Goal: Task Accomplishment & Management: Complete application form

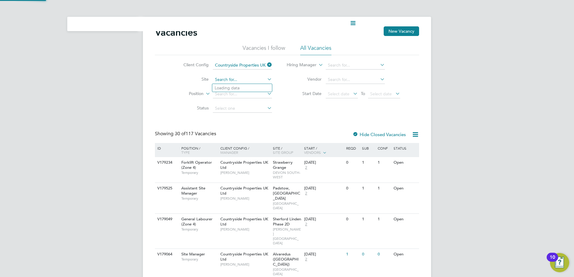
click at [254, 83] on input at bounding box center [242, 80] width 59 height 8
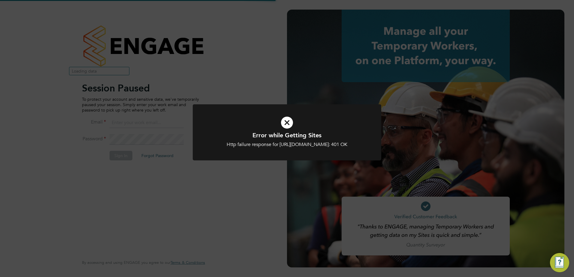
type input "daniel.reilly@vistry.co.uk"
drag, startPoint x: 291, startPoint y: 127, endPoint x: 152, endPoint y: 154, distance: 141.2
click at [290, 127] on icon at bounding box center [287, 122] width 156 height 23
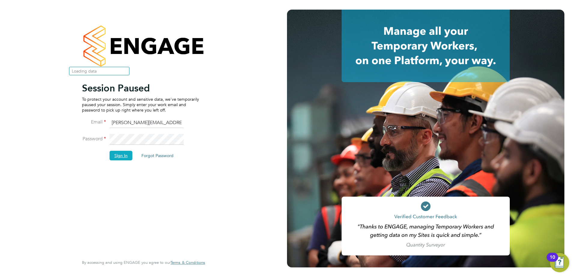
click at [112, 157] on button "Sign In" at bounding box center [121, 156] width 23 height 10
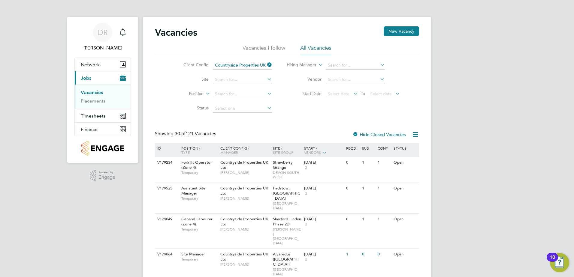
click at [266, 65] on icon at bounding box center [266, 65] width 0 height 8
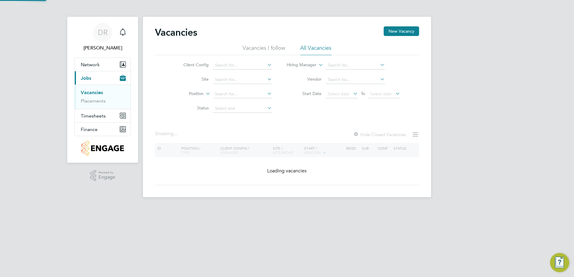
click at [266, 64] on icon at bounding box center [266, 65] width 0 height 8
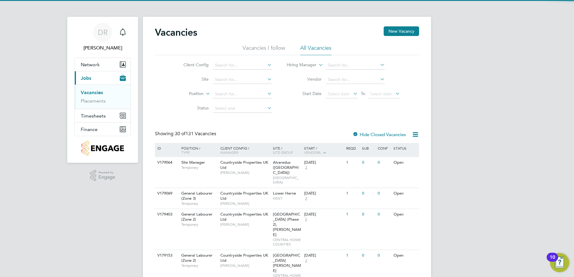
click at [246, 135] on li "Countryside Properties UK Ltd" at bounding box center [289, 139] width 154 height 8
type input "Countryside Properties UK Ltd"
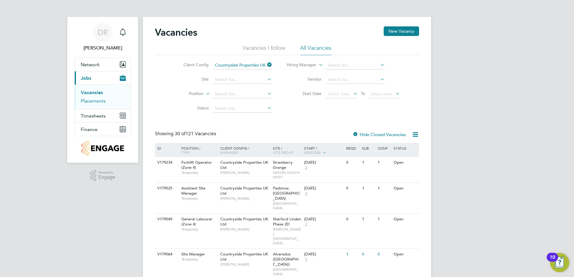
click at [103, 101] on link "Placements" at bounding box center [93, 101] width 25 height 6
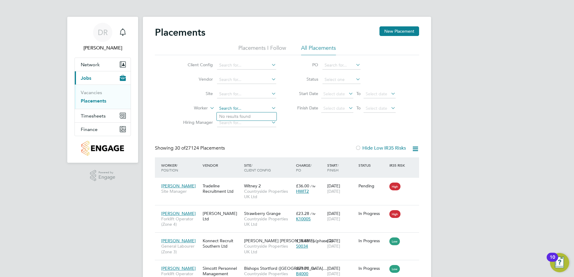
click at [239, 112] on input at bounding box center [246, 108] width 59 height 8
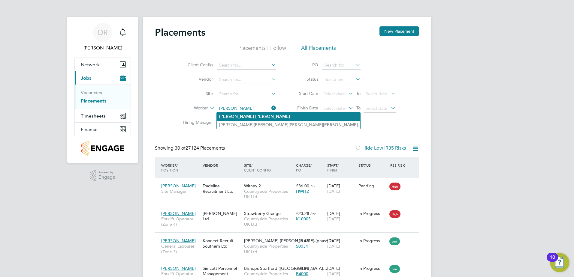
click at [255, 117] on b "[PERSON_NAME]" at bounding box center [272, 116] width 35 height 5
type input "[PERSON_NAME]"
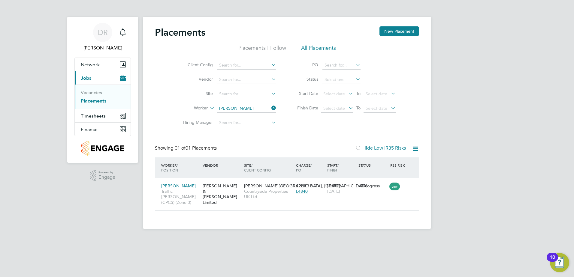
click at [270, 109] on icon at bounding box center [270, 108] width 0 height 8
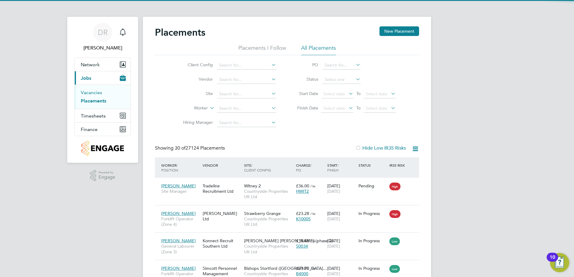
click at [96, 95] on link "Vacancies" at bounding box center [91, 93] width 21 height 6
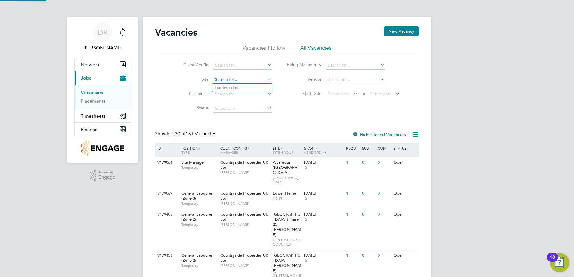
click at [252, 83] on input at bounding box center [242, 80] width 59 height 8
click at [236, 66] on input at bounding box center [242, 65] width 59 height 8
click at [262, 135] on li "Countryside Properties UK Ltd" at bounding box center [289, 139] width 154 height 8
type input "Countryside Properties UK Ltd"
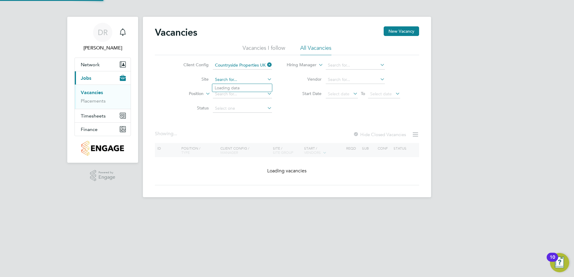
click at [232, 83] on input at bounding box center [242, 80] width 59 height 8
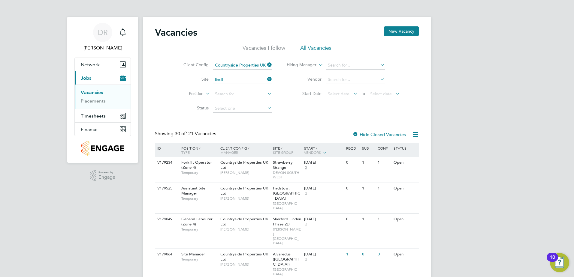
click at [241, 88] on li "[PERSON_NAME][GEOGRAPHIC_DATA], Lindf ield" at bounding box center [262, 88] width 101 height 8
type input "[PERSON_NAME][GEOGRAPHIC_DATA], [GEOGRAPHIC_DATA]"
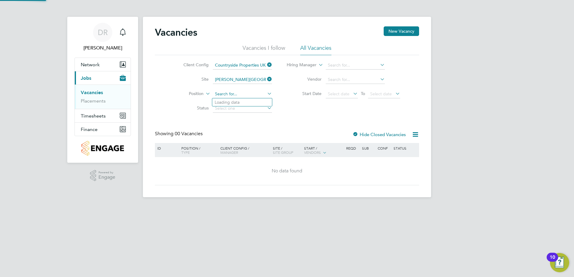
click at [255, 95] on input at bounding box center [242, 94] width 59 height 8
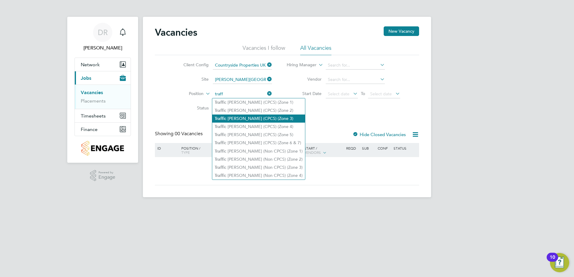
click at [257, 117] on li "Traff ic [PERSON_NAME] (CPCS) (Zone 3)" at bounding box center [258, 119] width 93 height 8
type input "Traffic [PERSON_NAME] (CPCS) (Zone 3)"
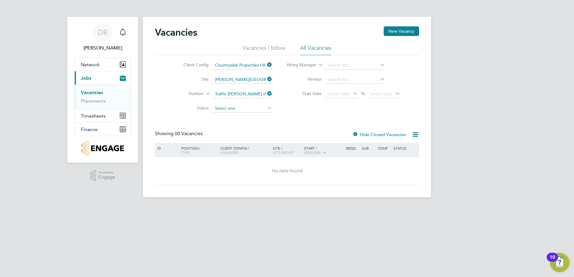
click at [251, 110] on input at bounding box center [242, 108] width 59 height 8
click at [288, 119] on div "Vacancies New Vacancy Vacancies I follow All Vacancies Client Config Countrysid…" at bounding box center [287, 105] width 264 height 159
click at [266, 65] on icon at bounding box center [266, 65] width 0 height 8
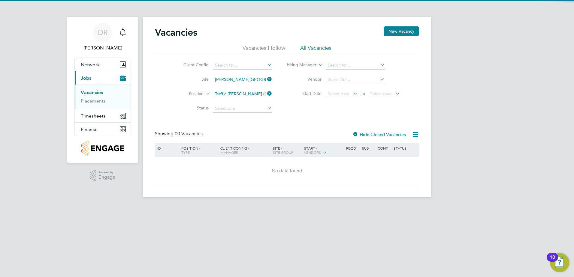
drag, startPoint x: 270, startPoint y: 80, endPoint x: 270, endPoint y: 88, distance: 8.5
click at [266, 80] on icon at bounding box center [266, 79] width 0 height 8
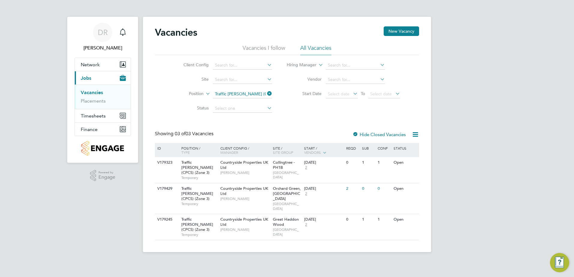
click at [266, 95] on icon at bounding box center [266, 93] width 0 height 8
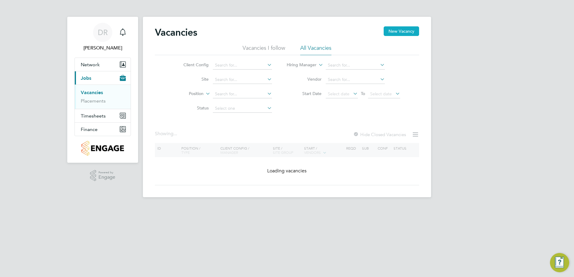
click at [398, 28] on button "New Vacancy" at bounding box center [401, 31] width 35 height 10
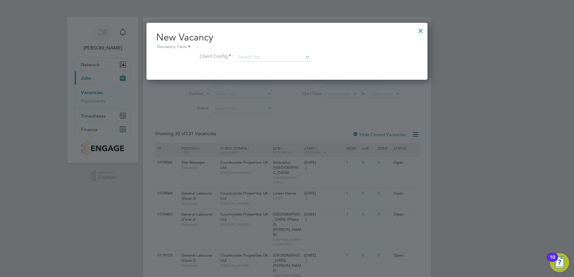
click at [272, 43] on h2 "New Vacancy Mandatory Fields" at bounding box center [287, 40] width 262 height 19
click at [279, 56] on input at bounding box center [273, 57] width 74 height 9
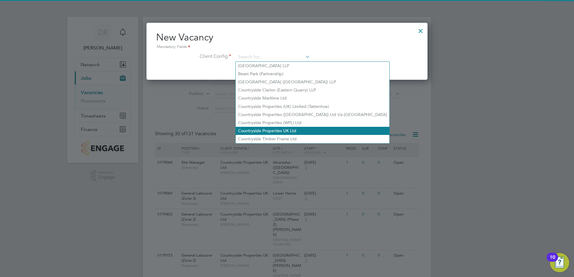
click at [279, 128] on li "Countryside Properties UK Ltd" at bounding box center [313, 131] width 154 height 8
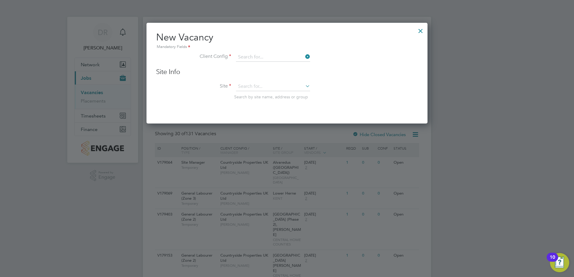
type input "Countryside Properties UK Ltd"
click at [256, 85] on input at bounding box center [273, 86] width 74 height 9
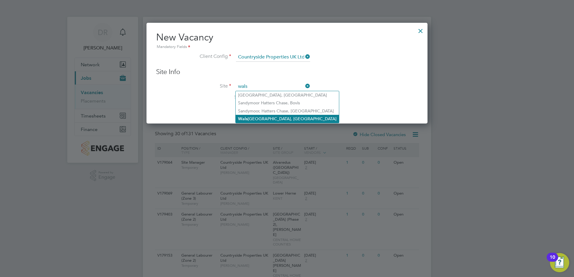
click at [274, 117] on li "[GEOGRAPHIC_DATA], [GEOGRAPHIC_DATA]" at bounding box center [287, 119] width 103 height 8
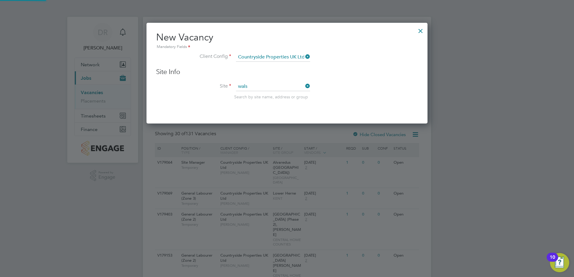
type input "[PERSON_NAME][GEOGRAPHIC_DATA], [GEOGRAPHIC_DATA]"
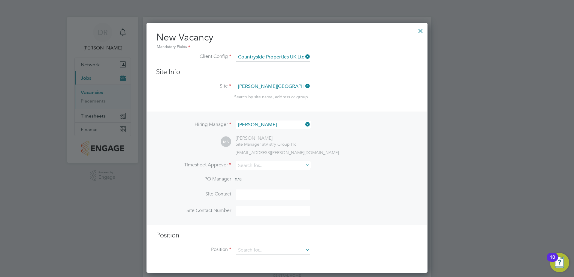
click at [304, 123] on icon at bounding box center [304, 124] width 0 height 8
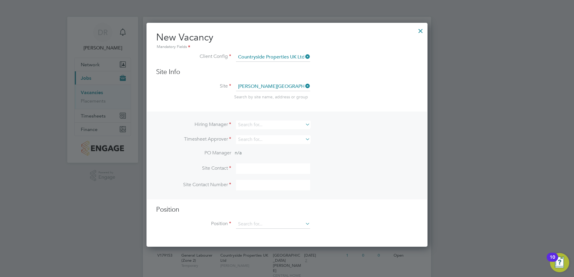
click at [297, 119] on div "Hiring Manager Timesheet Approver PO Manager n/a Site Contact Site Contact Numb…" at bounding box center [287, 156] width 280 height 88
click at [299, 123] on input at bounding box center [273, 125] width 74 height 9
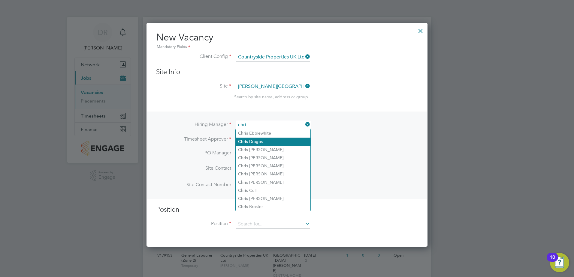
click at [289, 138] on li "[PERSON_NAME]" at bounding box center [273, 142] width 75 height 8
type input "[PERSON_NAME]"
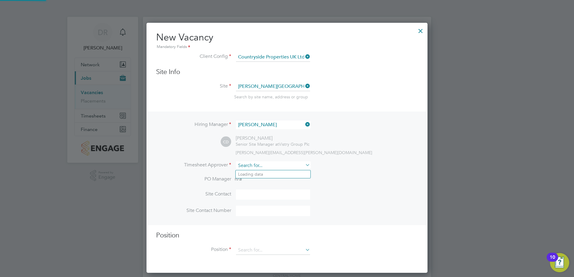
click at [287, 162] on input at bounding box center [273, 166] width 74 height 9
type input "c"
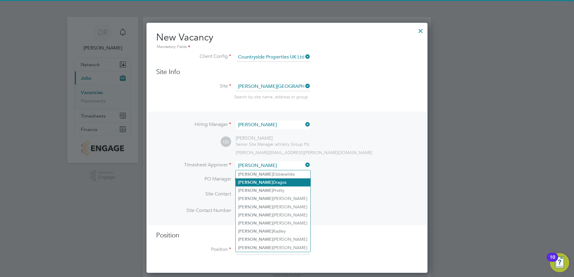
click at [282, 181] on li "[PERSON_NAME]" at bounding box center [273, 183] width 75 height 8
type input "[PERSON_NAME]"
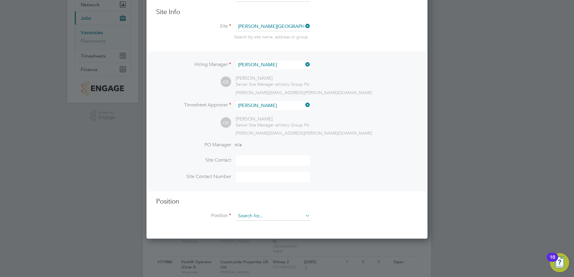
click at [277, 214] on input at bounding box center [273, 216] width 74 height 9
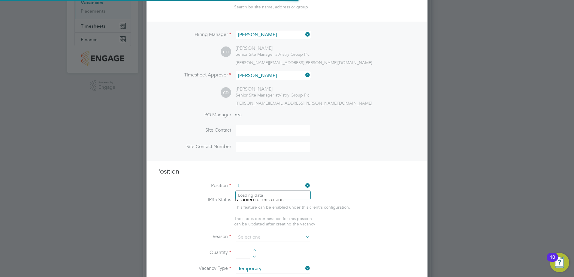
scroll to position [865, 281]
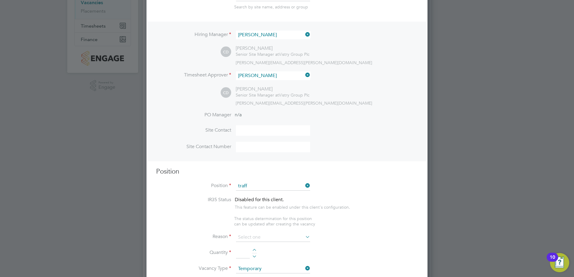
click at [280, 209] on li "Traff ic [PERSON_NAME] (CPCS) (Zone 3)" at bounding box center [282, 212] width 93 height 8
type input "Traffic [PERSON_NAME] (CPCS) (Zone 3)"
type textarea "- Working under the supervision and management of the Project Manager, Site Man…"
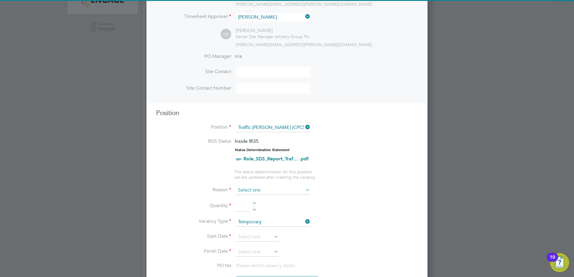
scroll to position [180, 0]
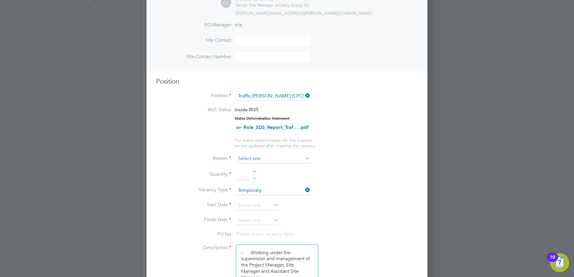
click at [261, 158] on input at bounding box center [273, 159] width 74 height 9
click at [254, 172] on li "Holiday" at bounding box center [273, 176] width 75 height 8
type input "Holiday"
click at [256, 171] on div at bounding box center [254, 173] width 5 height 4
type input "1"
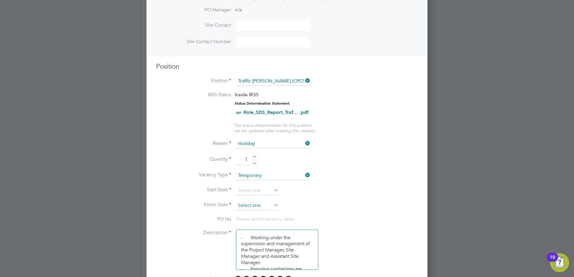
scroll to position [210, 0]
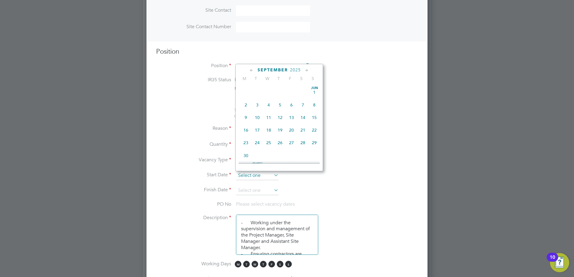
click at [263, 177] on input at bounding box center [257, 175] width 43 height 9
click at [242, 110] on span "Sep" at bounding box center [245, 108] width 11 height 3
type input "[DATE]"
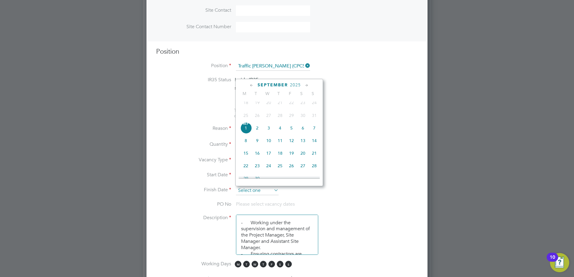
click at [273, 186] on input at bounding box center [257, 190] width 43 height 9
click at [260, 146] on span "9" at bounding box center [257, 140] width 11 height 11
type input "[DATE]"
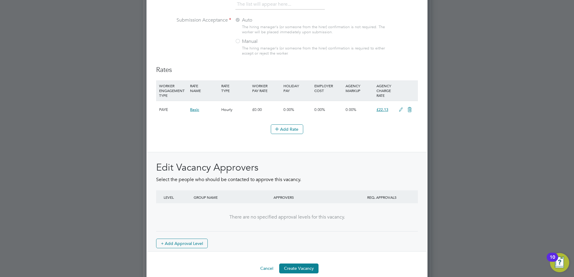
scroll to position [654, 0]
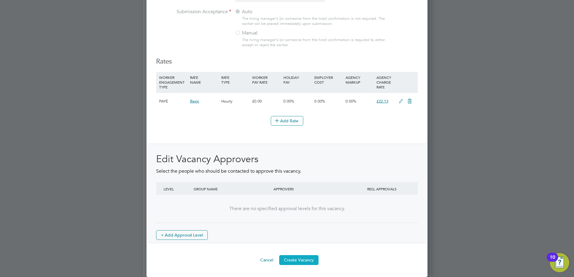
click at [295, 258] on button "Create Vacancy" at bounding box center [298, 260] width 39 height 10
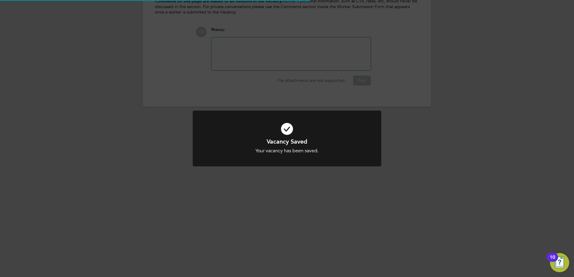
scroll to position [3, 3]
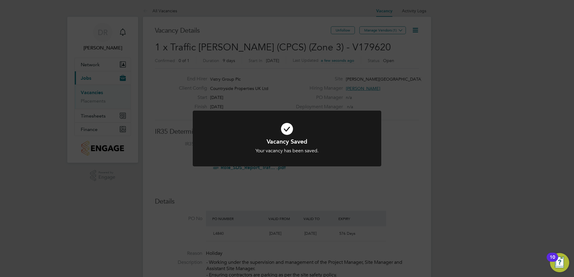
click at [385, 27] on div "Vacancy Saved Your vacancy has been saved. Cancel Okay" at bounding box center [287, 138] width 574 height 277
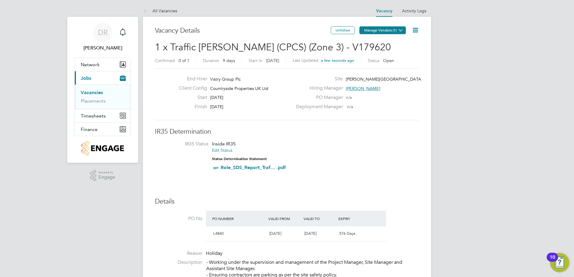
click at [384, 32] on button "Manage Vendors (1)" at bounding box center [382, 30] width 47 height 8
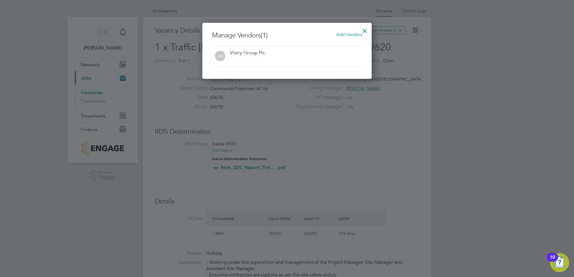
click at [354, 34] on span "Add Vendors" at bounding box center [349, 35] width 26 height 6
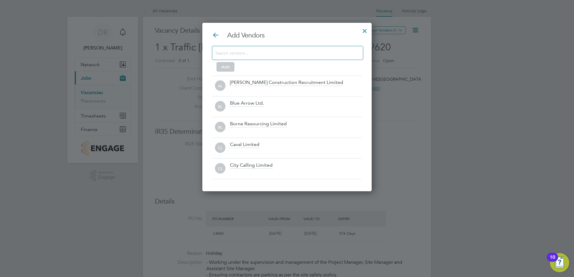
click at [347, 49] on input at bounding box center [282, 53] width 135 height 8
type input "d"
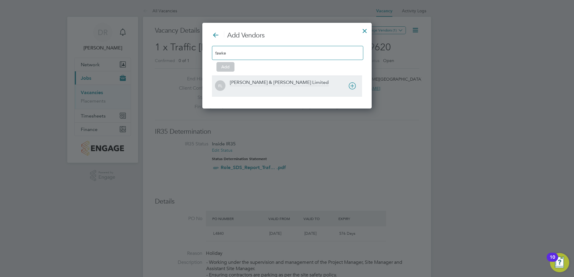
type input "fawke"
click at [267, 83] on div "[PERSON_NAME] & [PERSON_NAME] Limited" at bounding box center [279, 83] width 99 height 7
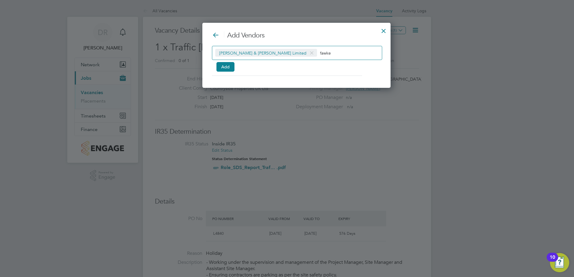
click at [215, 67] on div "[PERSON_NAME] & [PERSON_NAME] Limited fawke Add" at bounding box center [296, 58] width 169 height 24
click at [221, 67] on button "Add" at bounding box center [225, 67] width 18 height 10
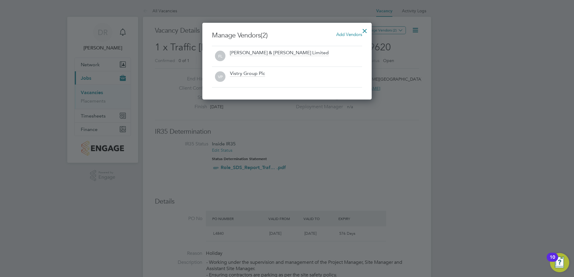
click at [364, 28] on div at bounding box center [364, 29] width 11 height 11
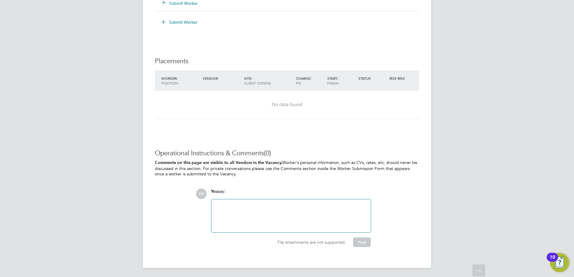
click at [261, 208] on div at bounding box center [291, 216] width 152 height 26
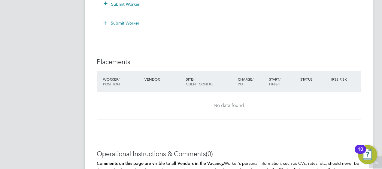
scroll to position [18, 42]
